Goal: Use online tool/utility: Use online tool/utility

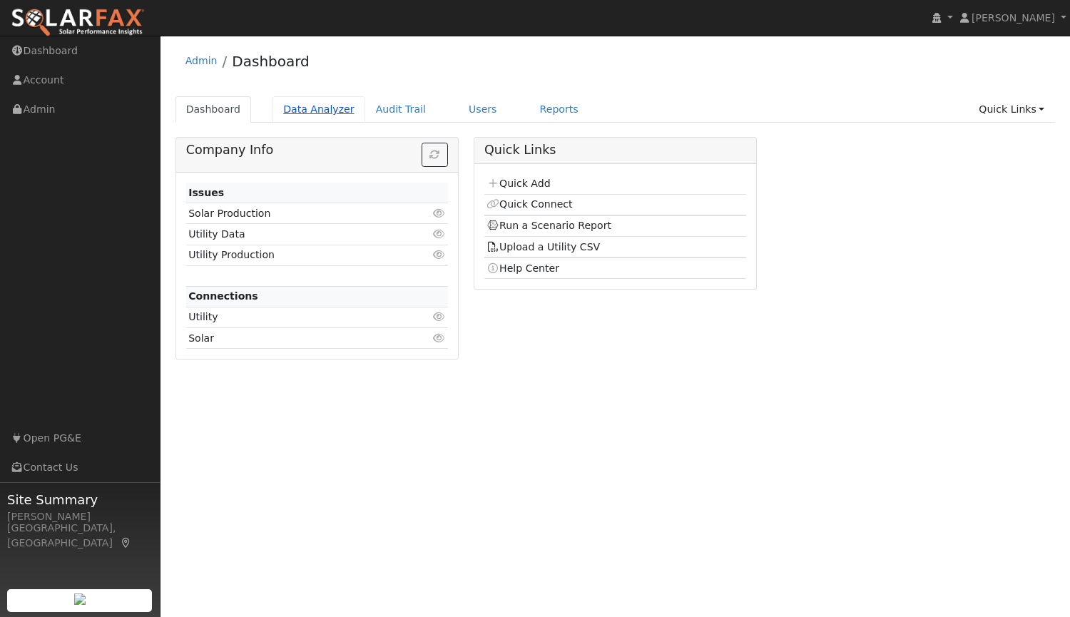
click at [305, 104] on link "Data Analyzer" at bounding box center [319, 109] width 93 height 26
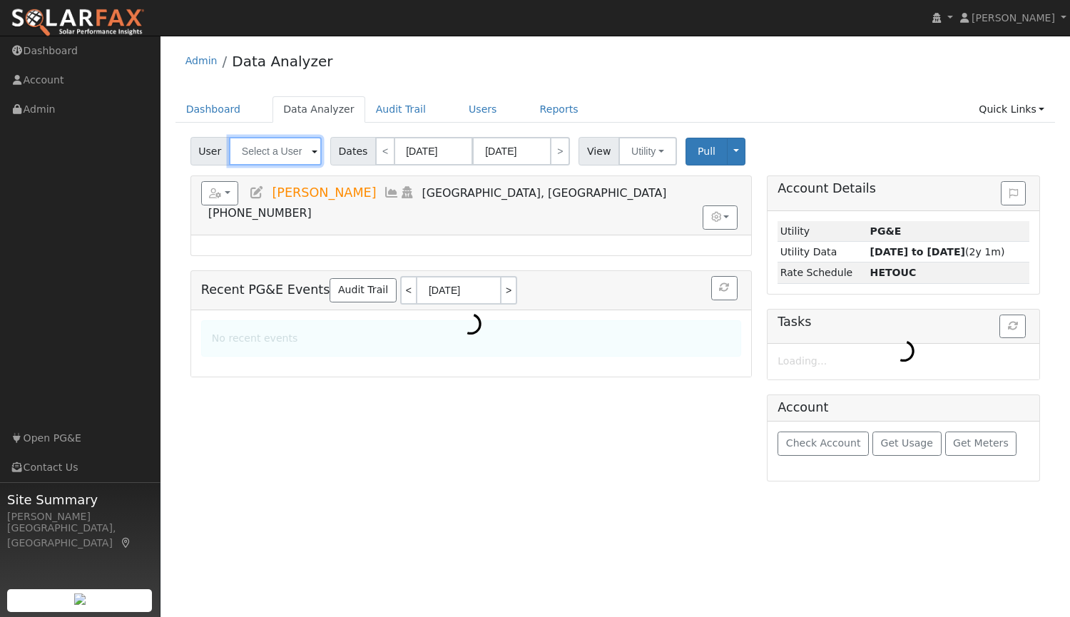
type input "[PERSON_NAME]"
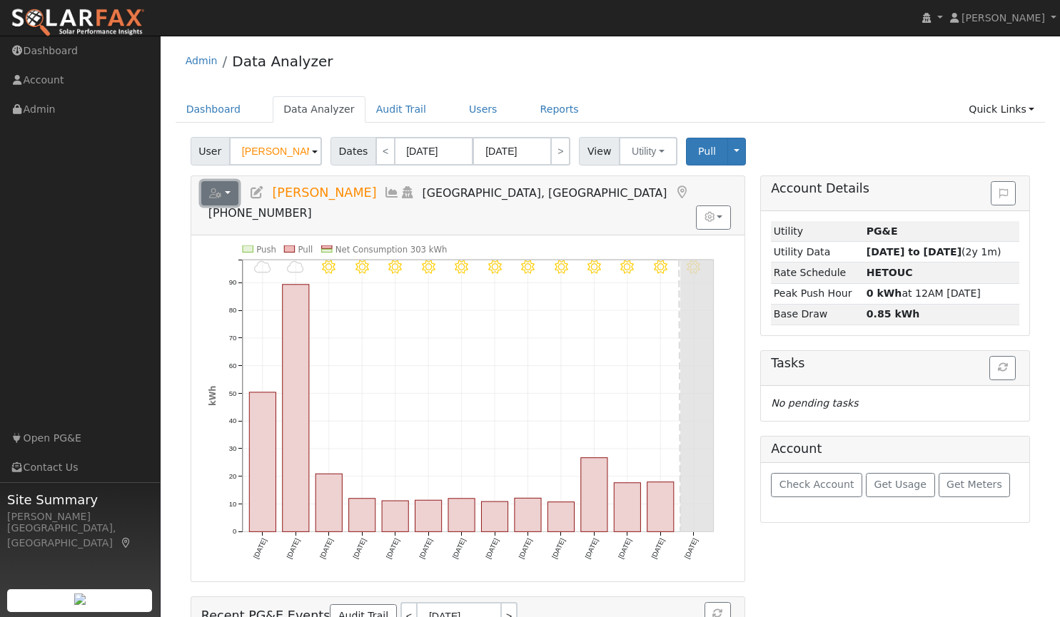
click at [226, 195] on button "button" at bounding box center [220, 193] width 38 height 24
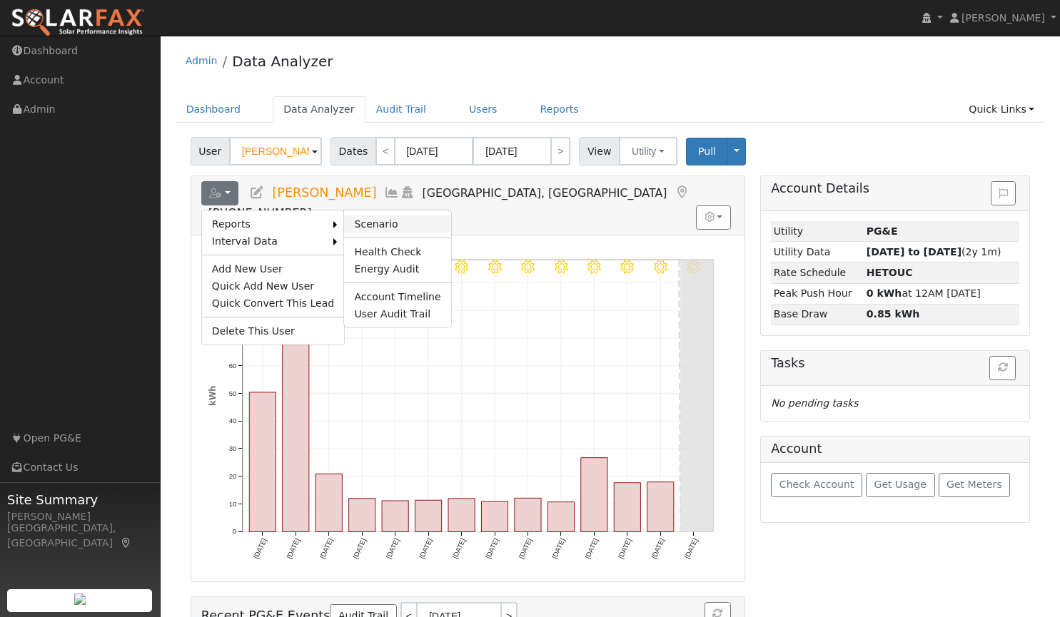
click at [361, 221] on link "Scenario" at bounding box center [397, 223] width 106 height 17
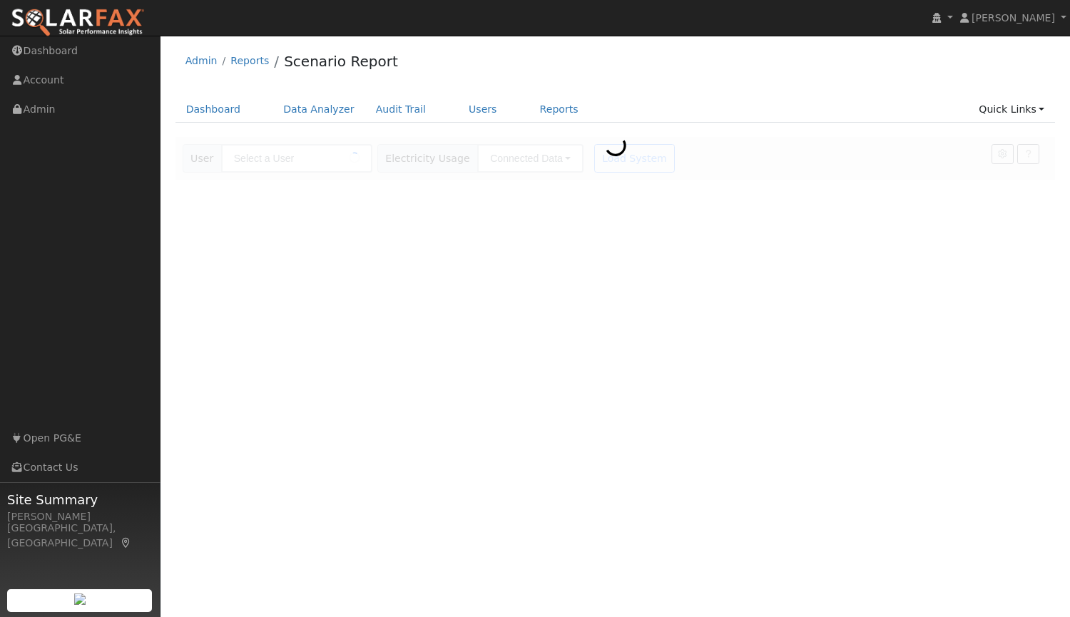
type input "[PERSON_NAME]"
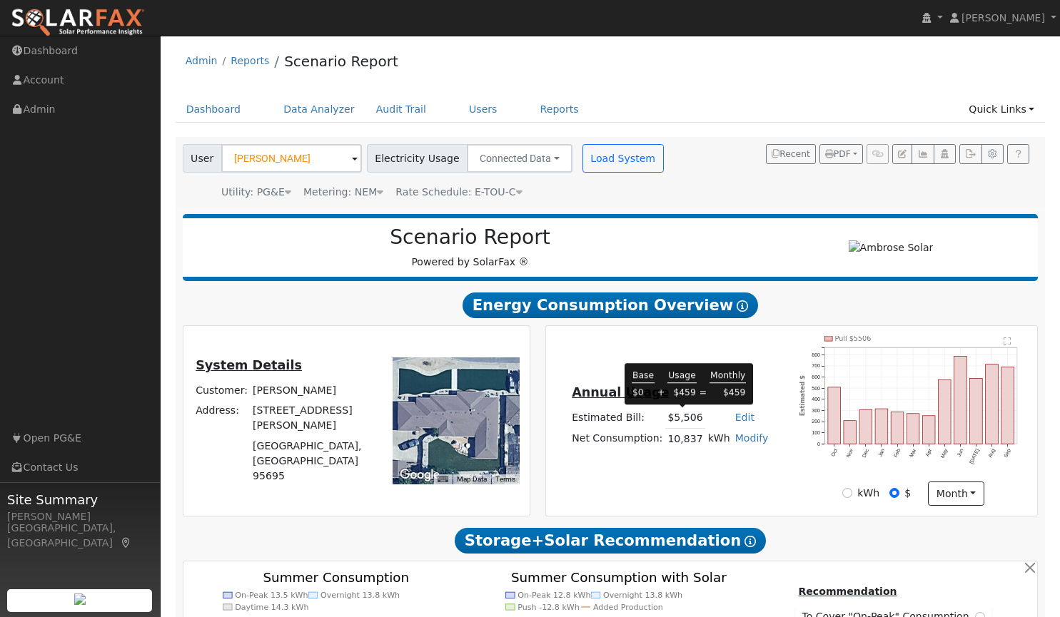
type input "16927"
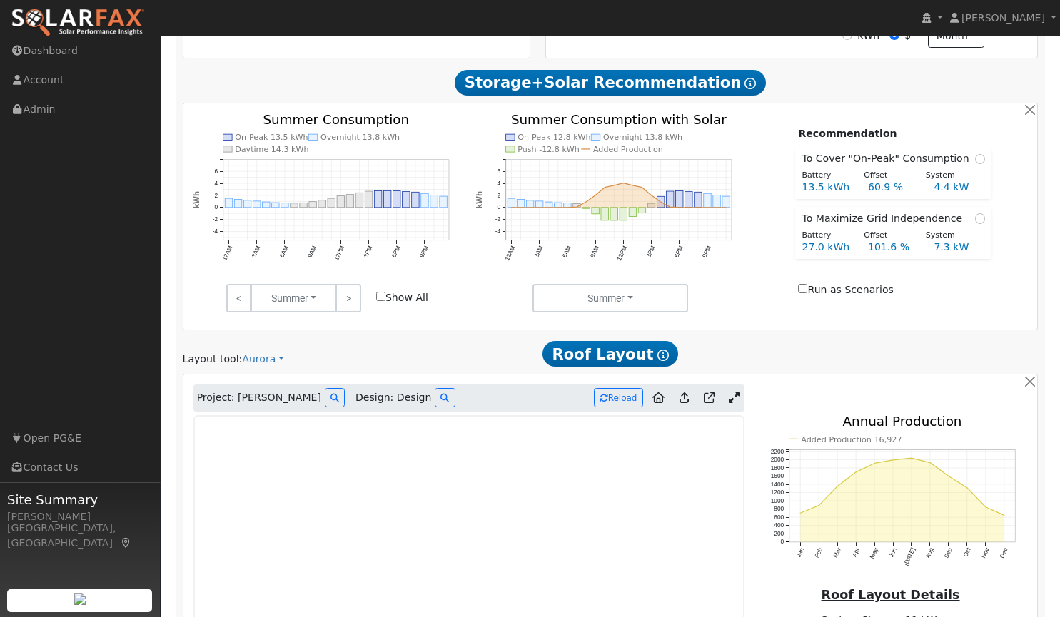
scroll to position [699, 0]
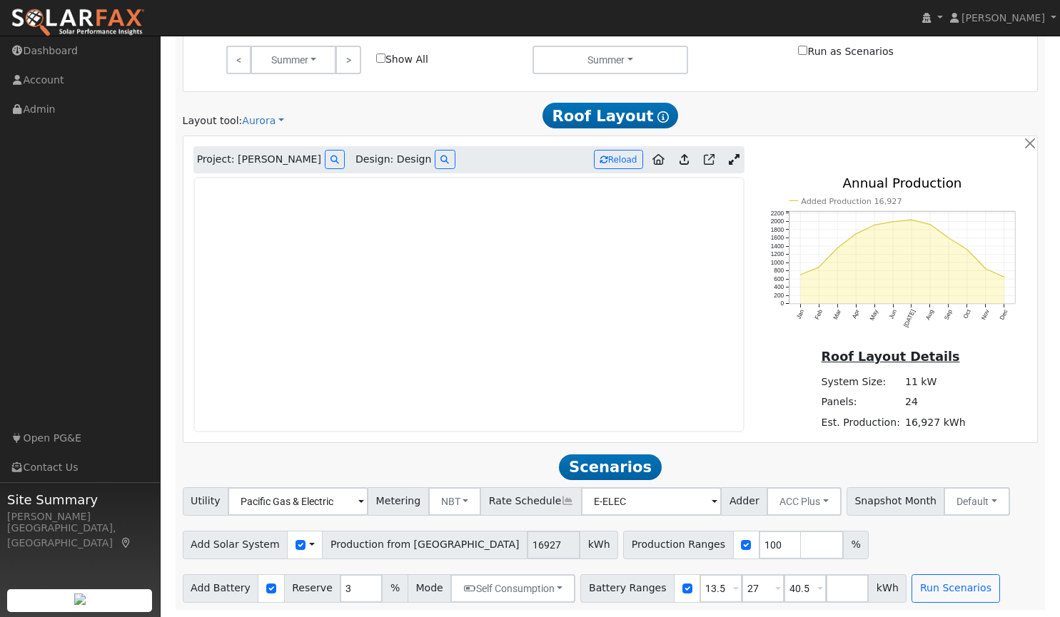
click at [733, 152] on link at bounding box center [733, 159] width 21 height 21
